Goal: Task Accomplishment & Management: Manage account settings

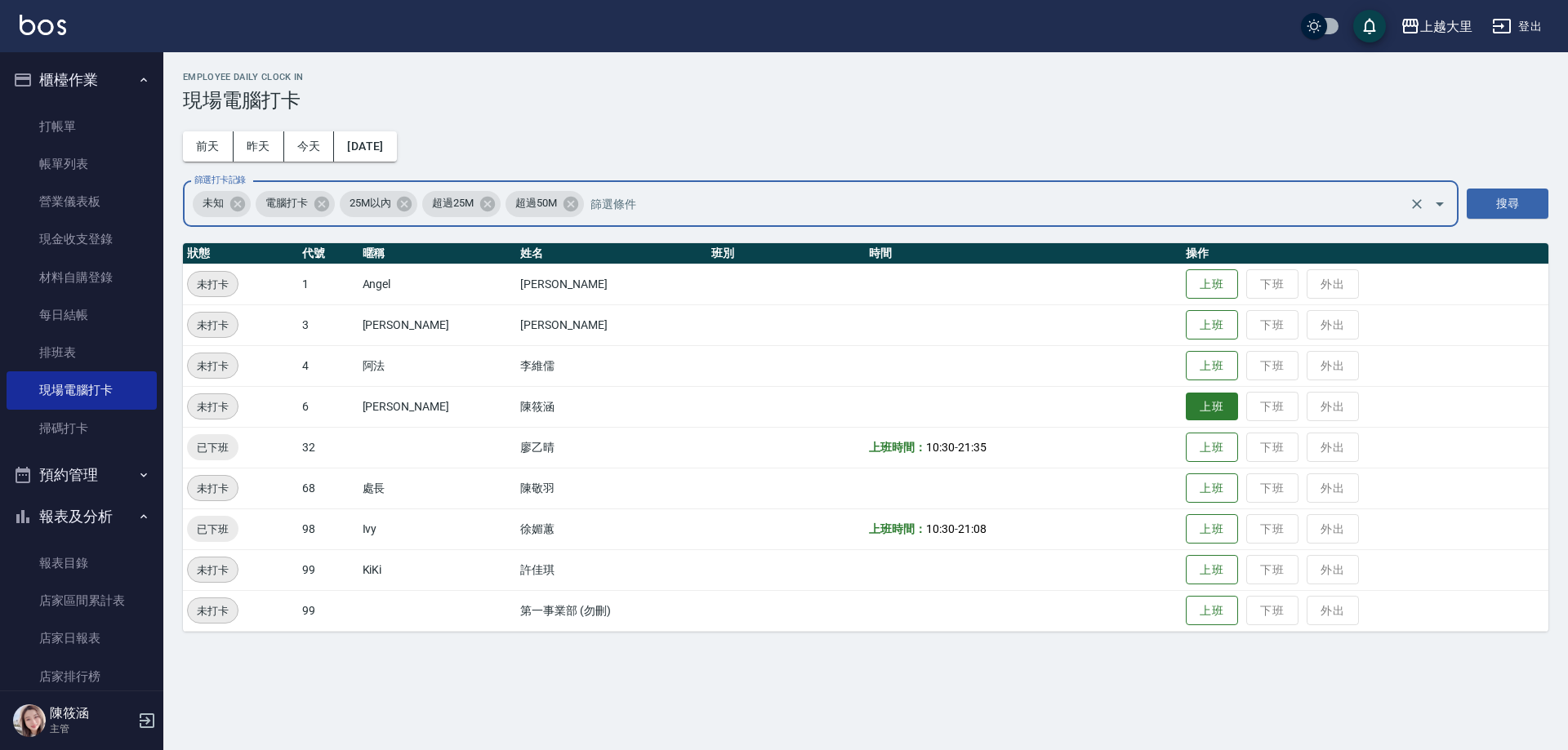
click at [1230, 405] on button "上班" at bounding box center [1212, 406] width 53 height 29
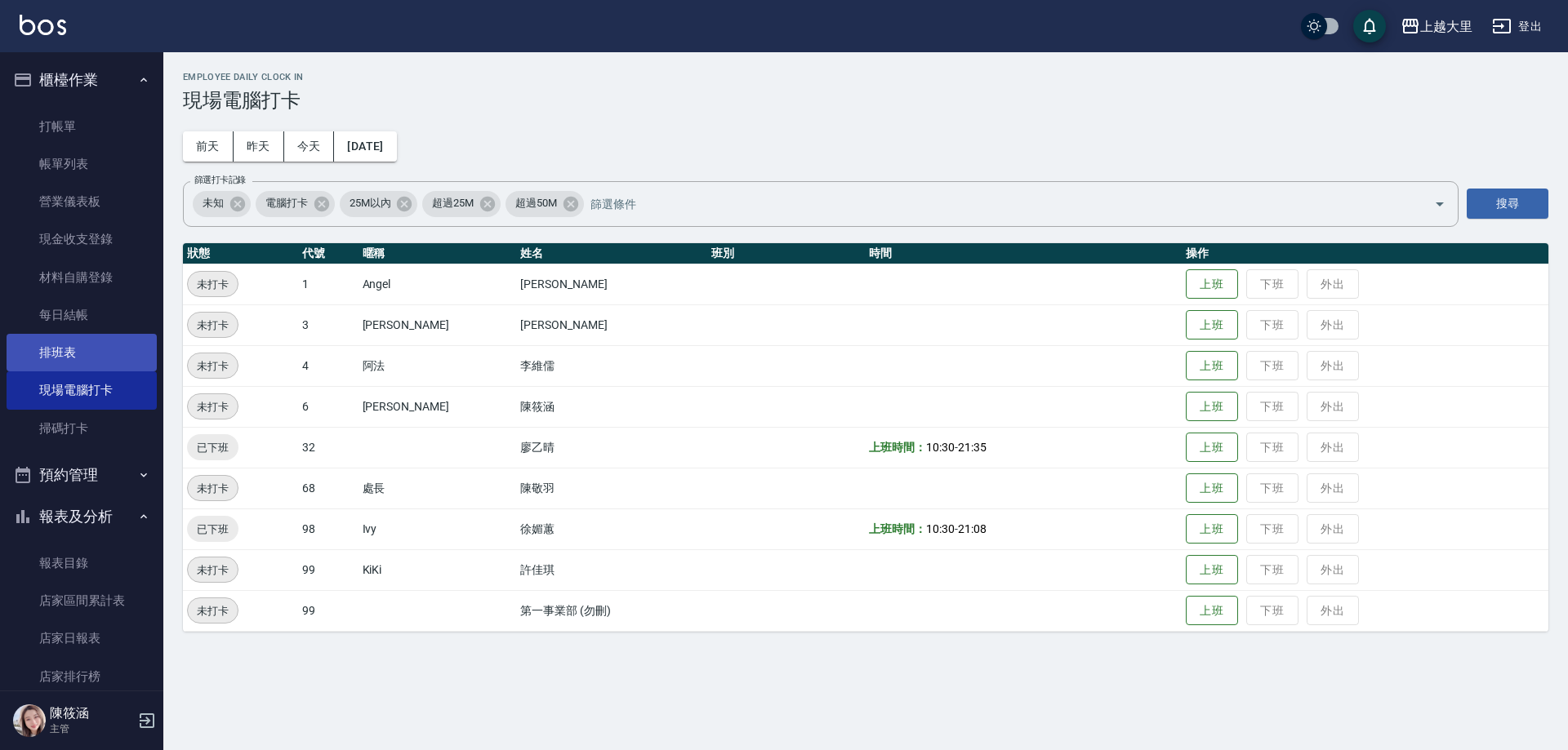
click at [57, 369] on link "排班表" at bounding box center [81, 352] width 150 height 38
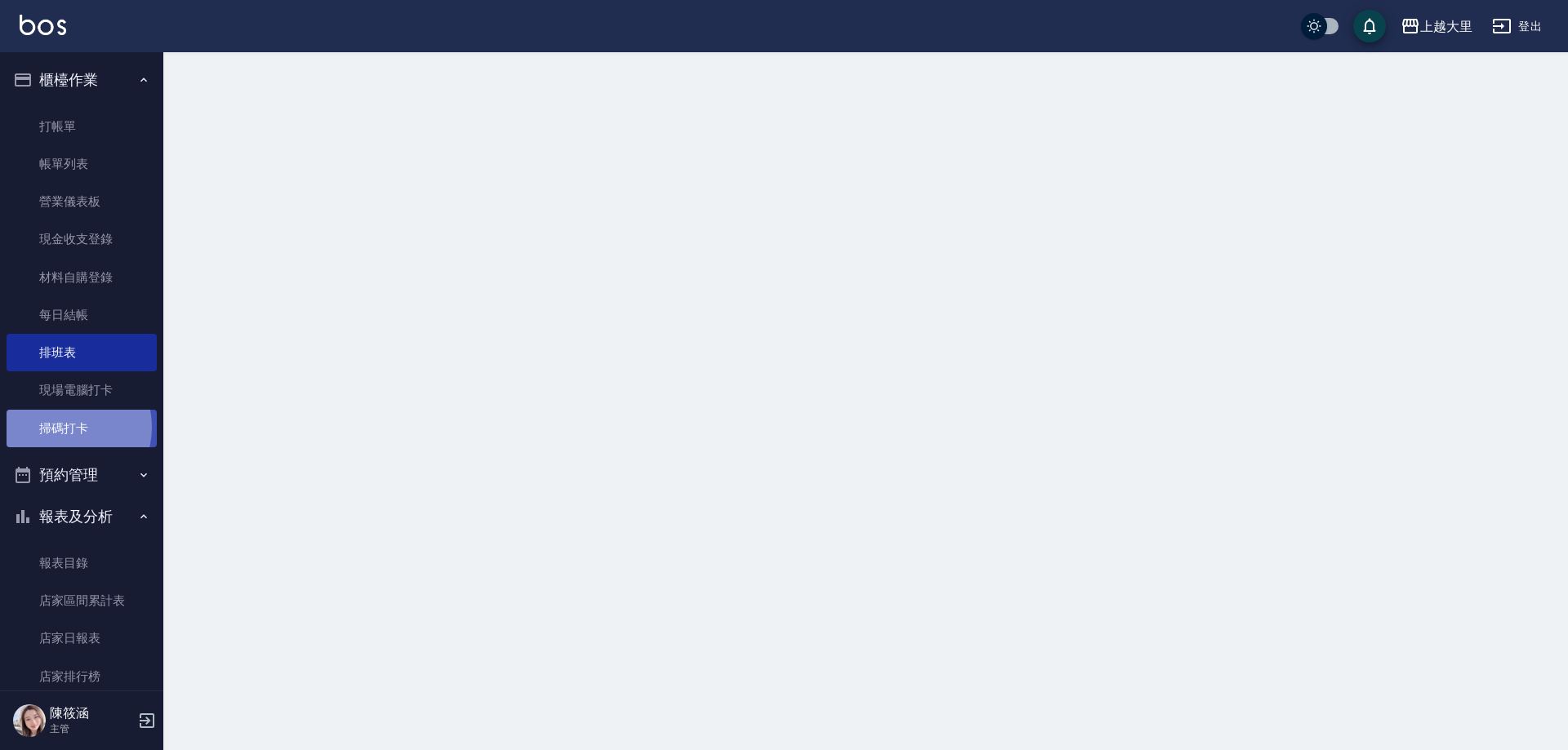
click at [62, 427] on link "掃碼打卡" at bounding box center [81, 428] width 150 height 38
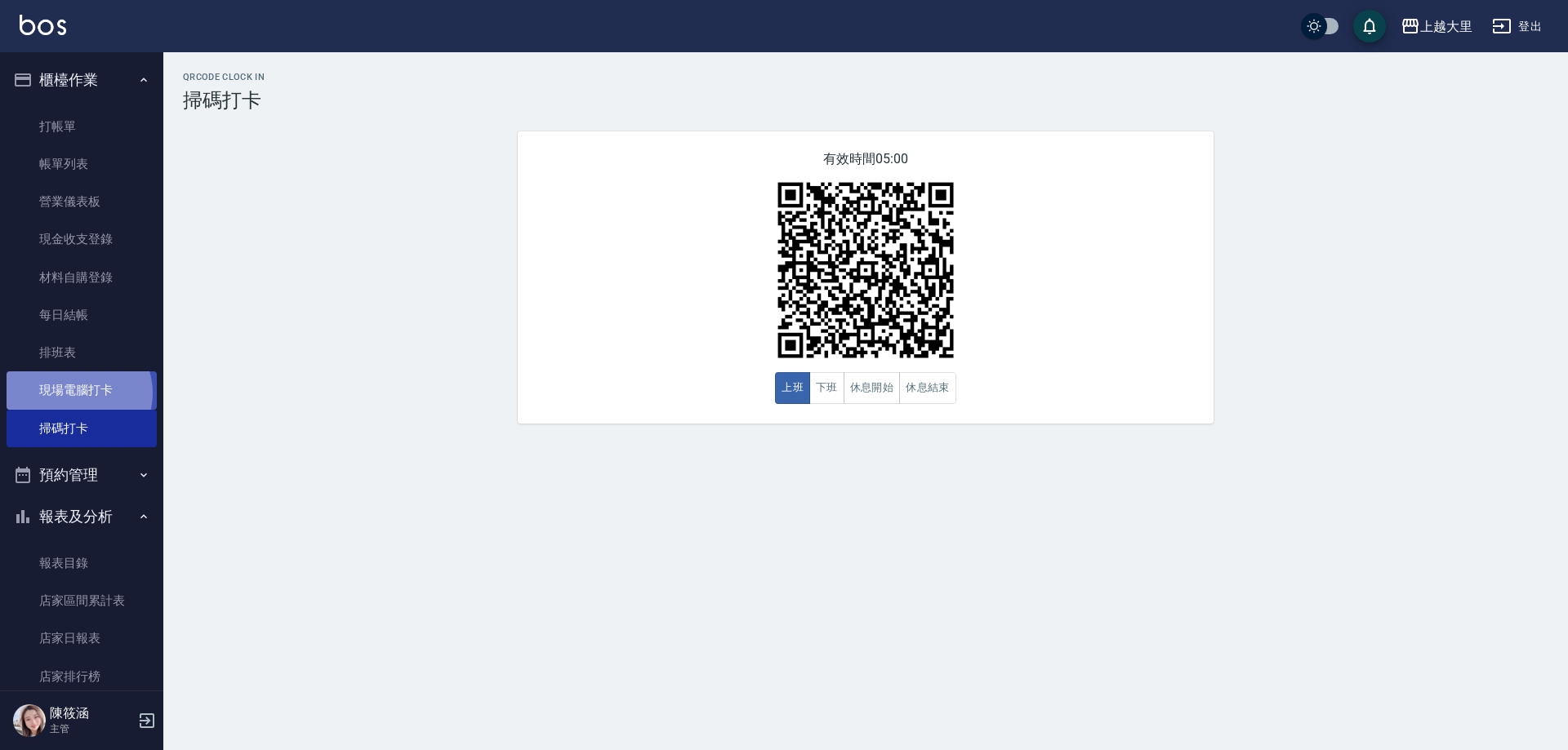
click at [75, 393] on link "現場電腦打卡" at bounding box center [81, 390] width 150 height 38
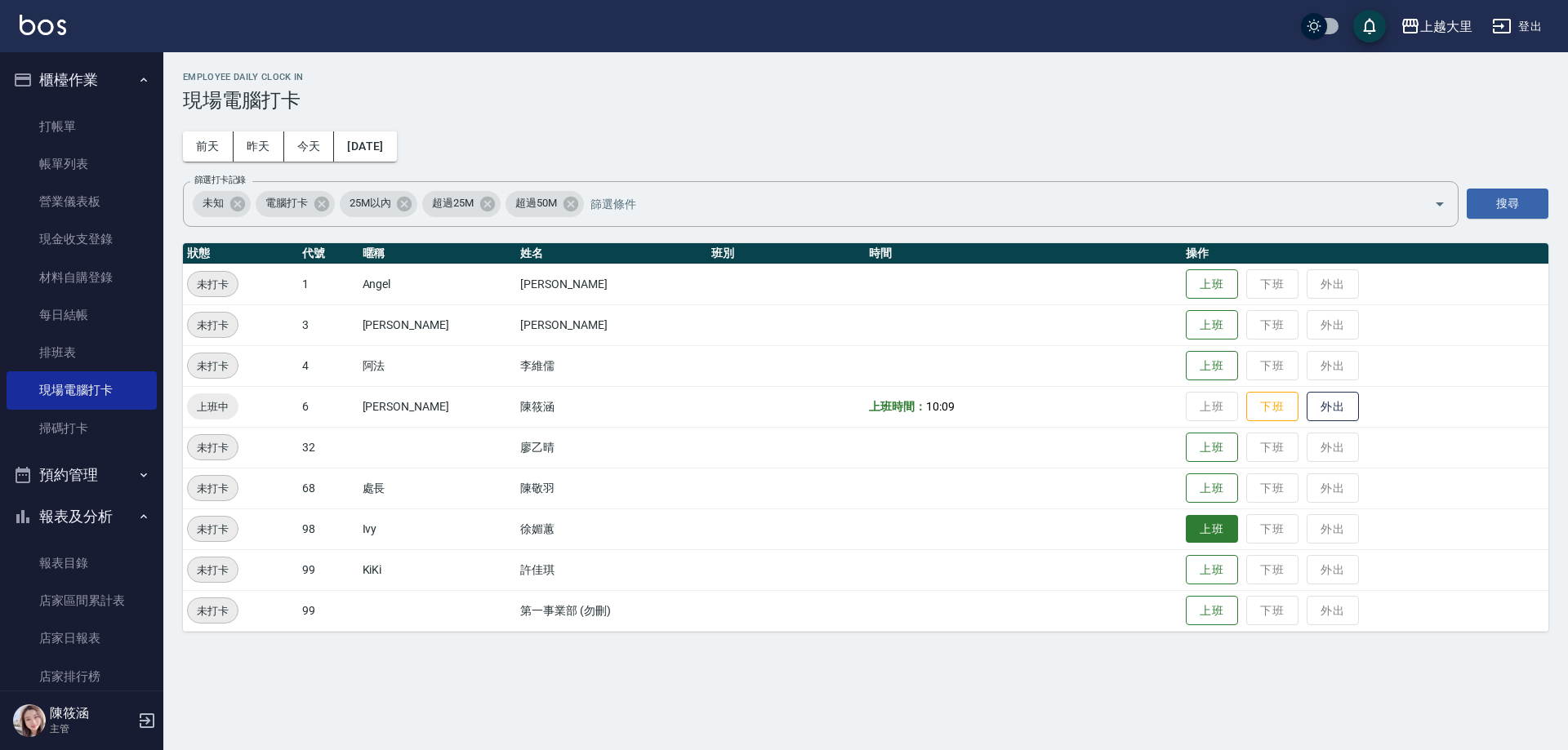
click at [1214, 533] on button "上班" at bounding box center [1212, 529] width 53 height 29
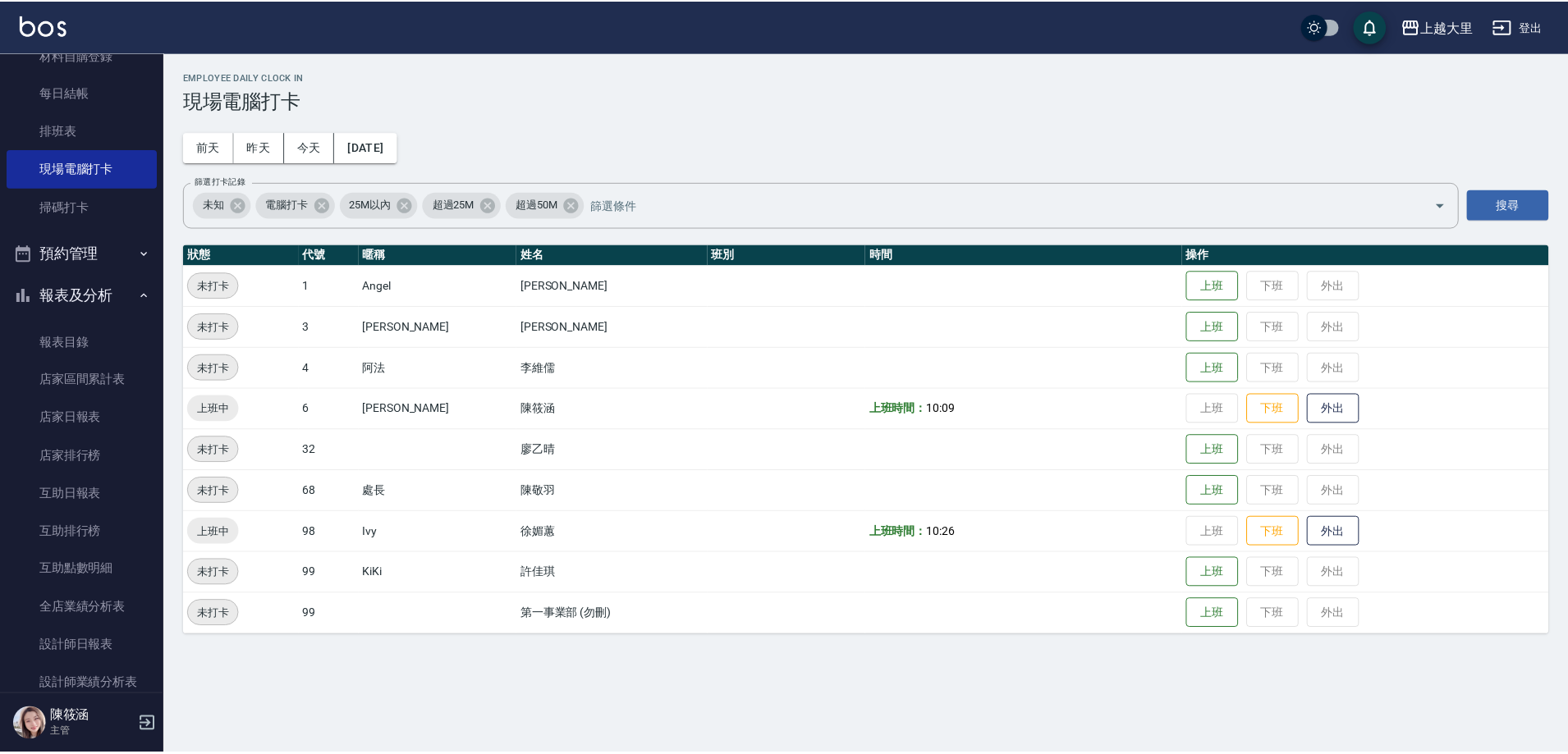
scroll to position [246, 0]
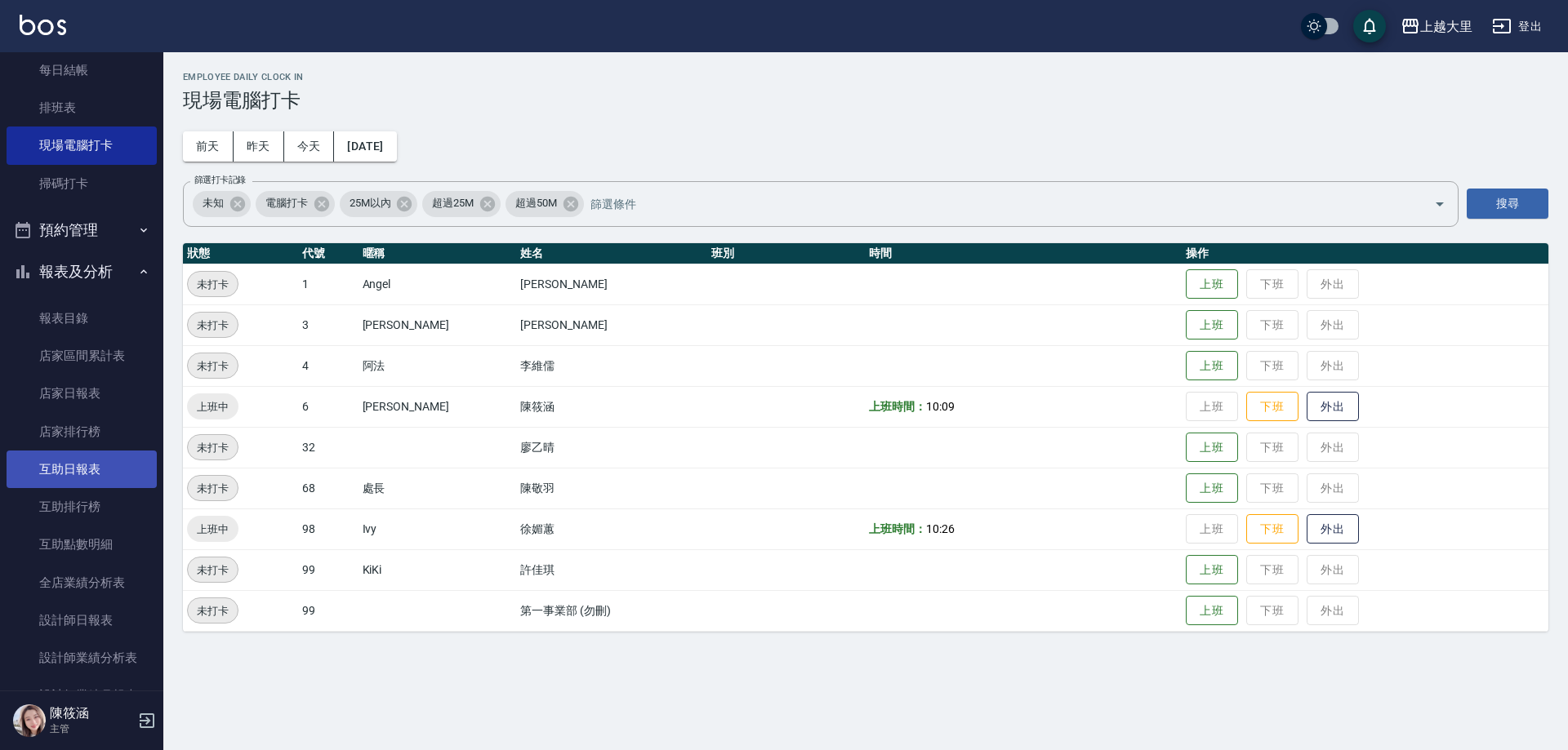
click at [91, 460] on link "互助日報表" at bounding box center [81, 469] width 150 height 38
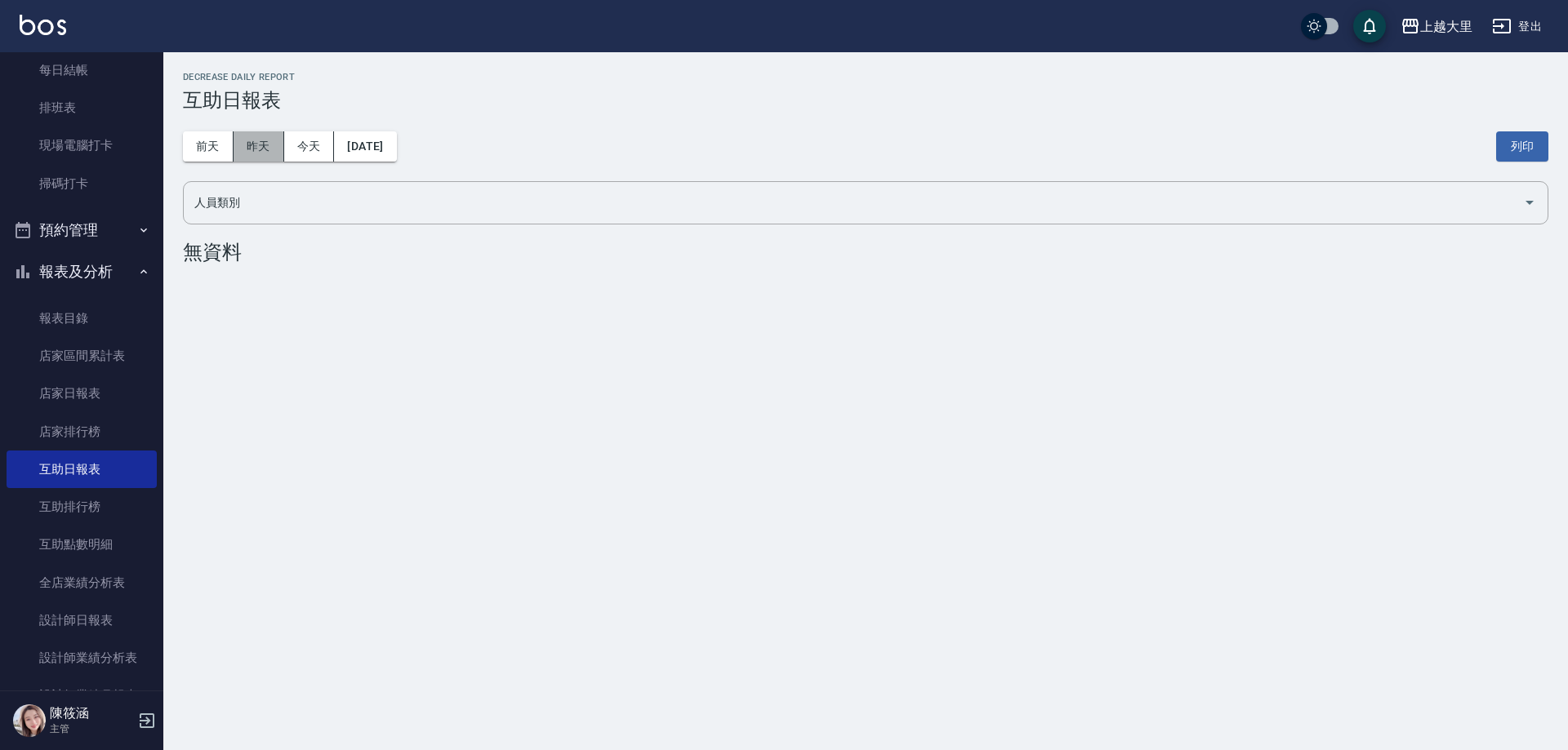
click at [264, 145] on button "昨天" at bounding box center [258, 146] width 51 height 30
